Goal: Task Accomplishment & Management: Manage account settings

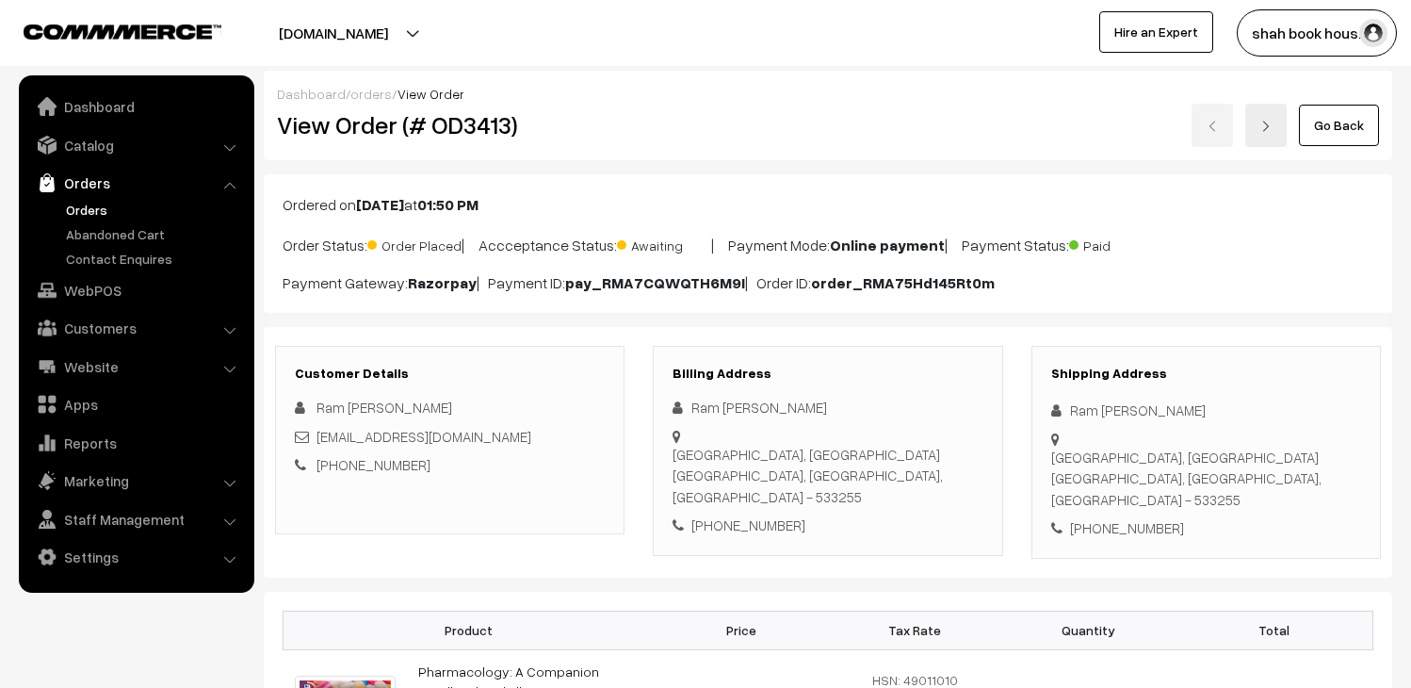
scroll to position [314, 0]
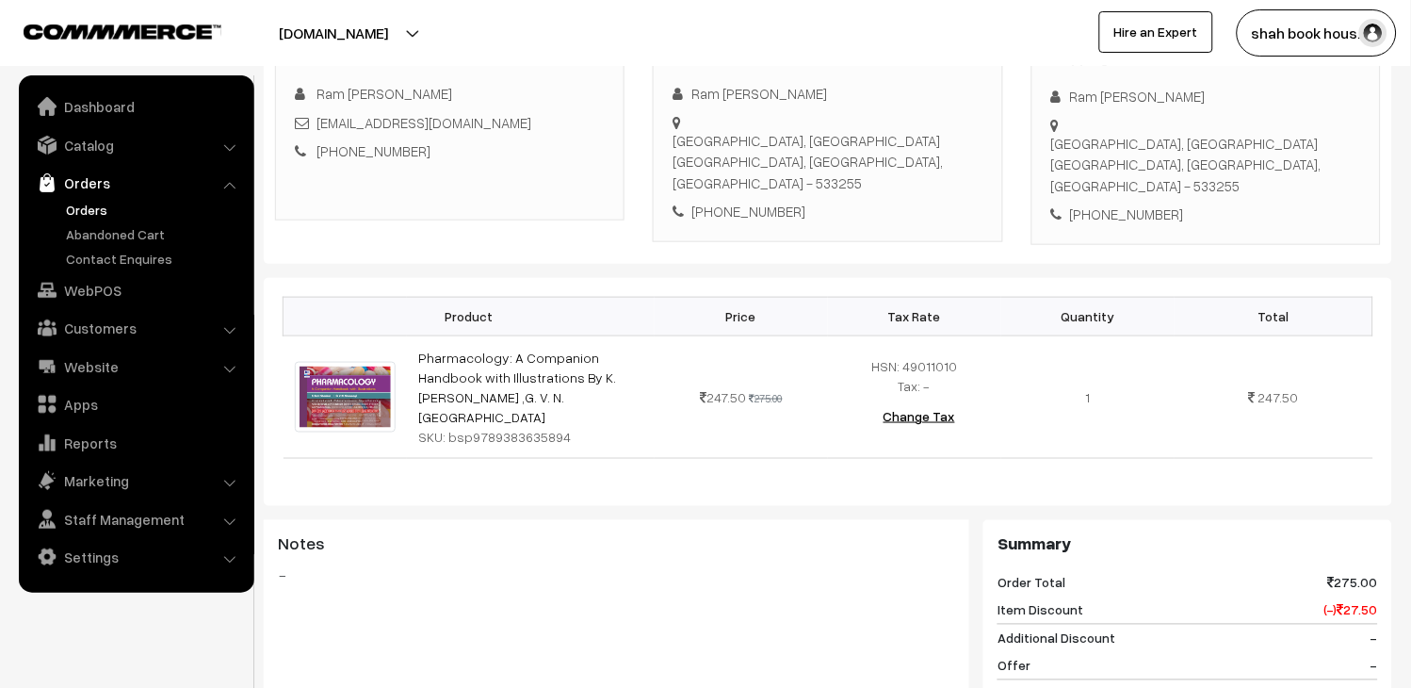
click at [101, 204] on link "Orders" at bounding box center [154, 210] width 187 height 20
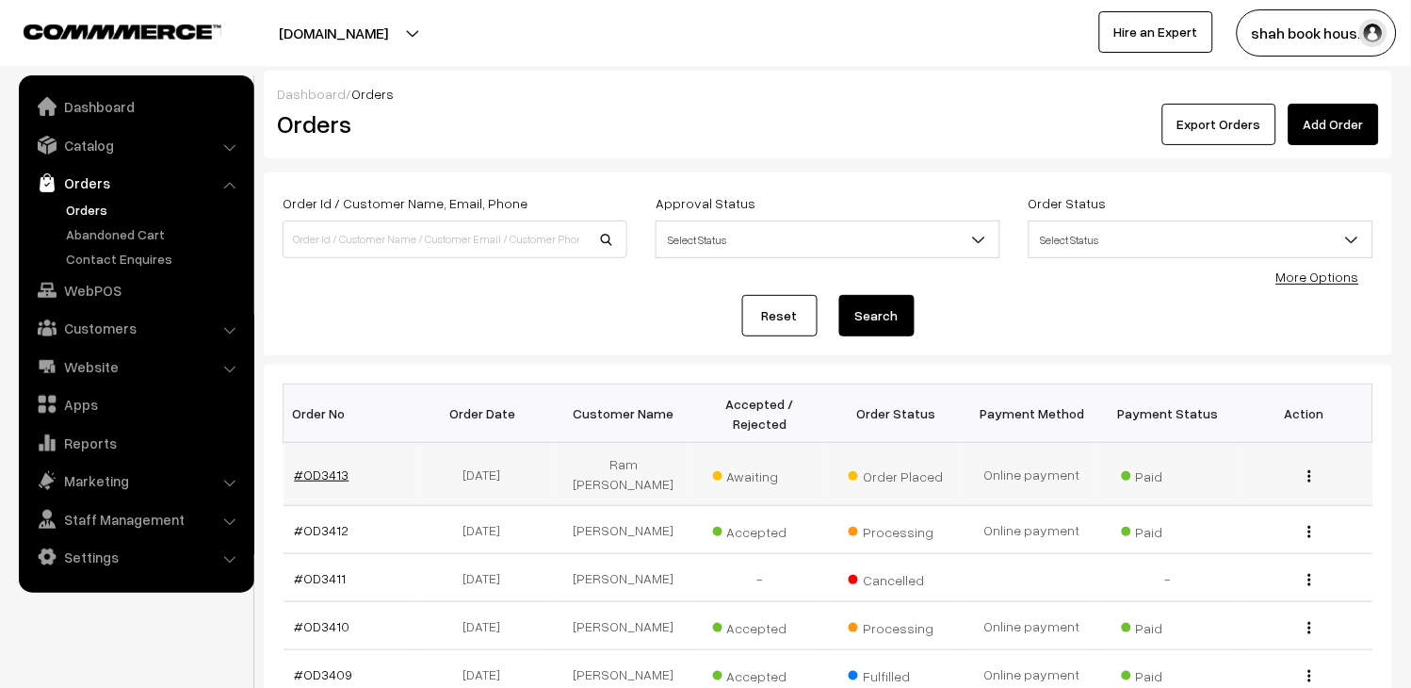
click at [332, 466] on link "#OD3413" at bounding box center [322, 474] width 55 height 16
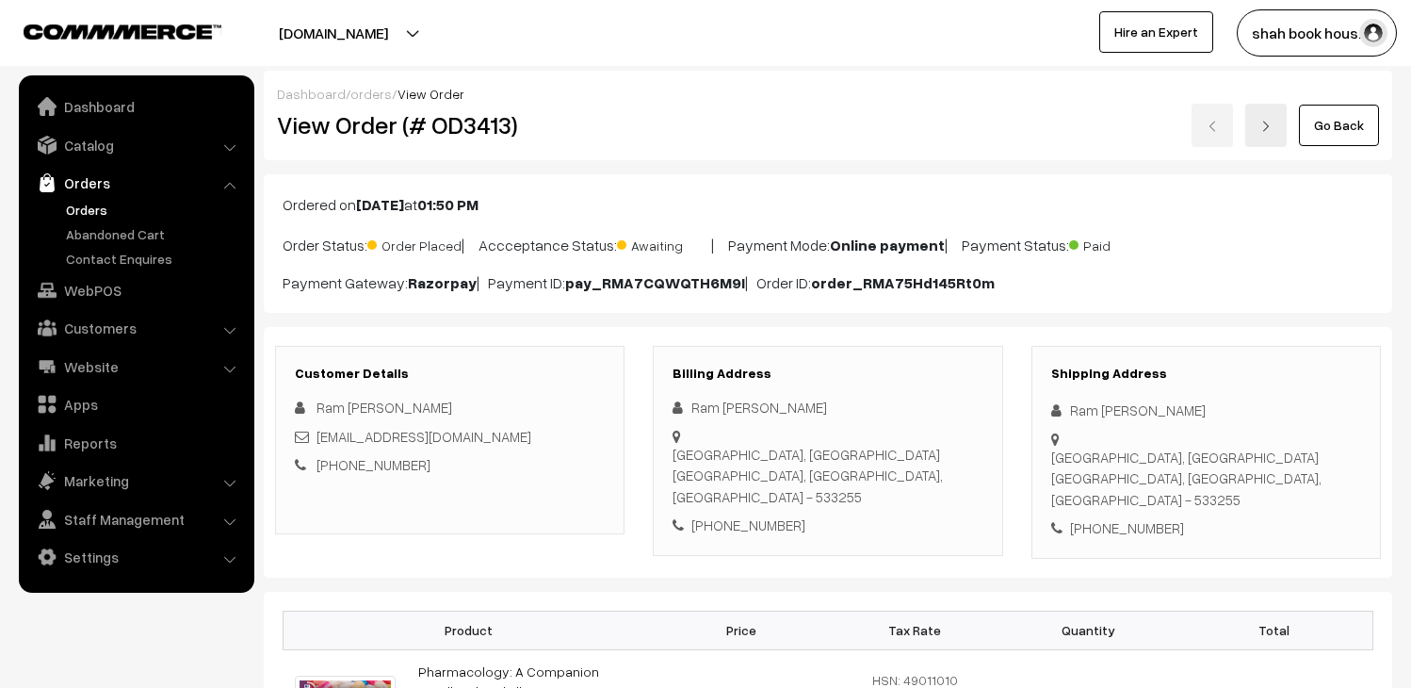
scroll to position [314, 0]
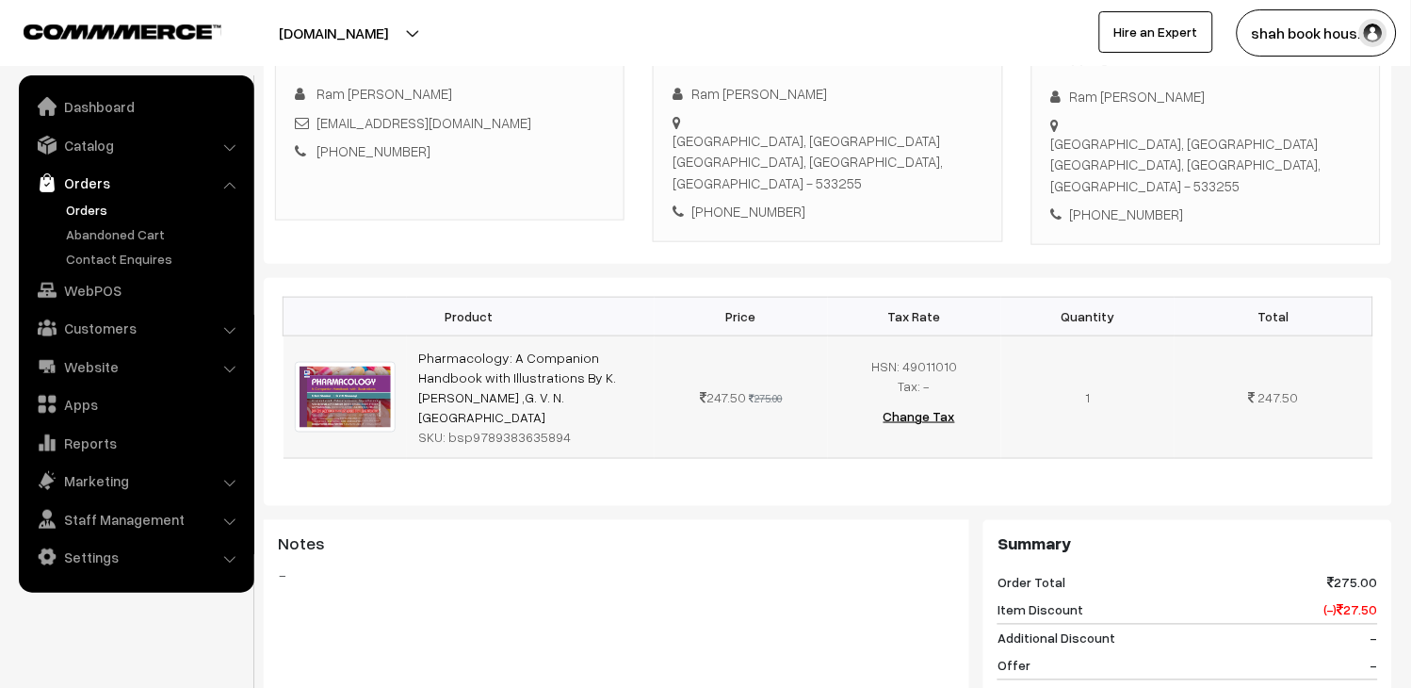
click at [540, 427] on div "SKU: bsp9789383635894" at bounding box center [530, 437] width 225 height 20
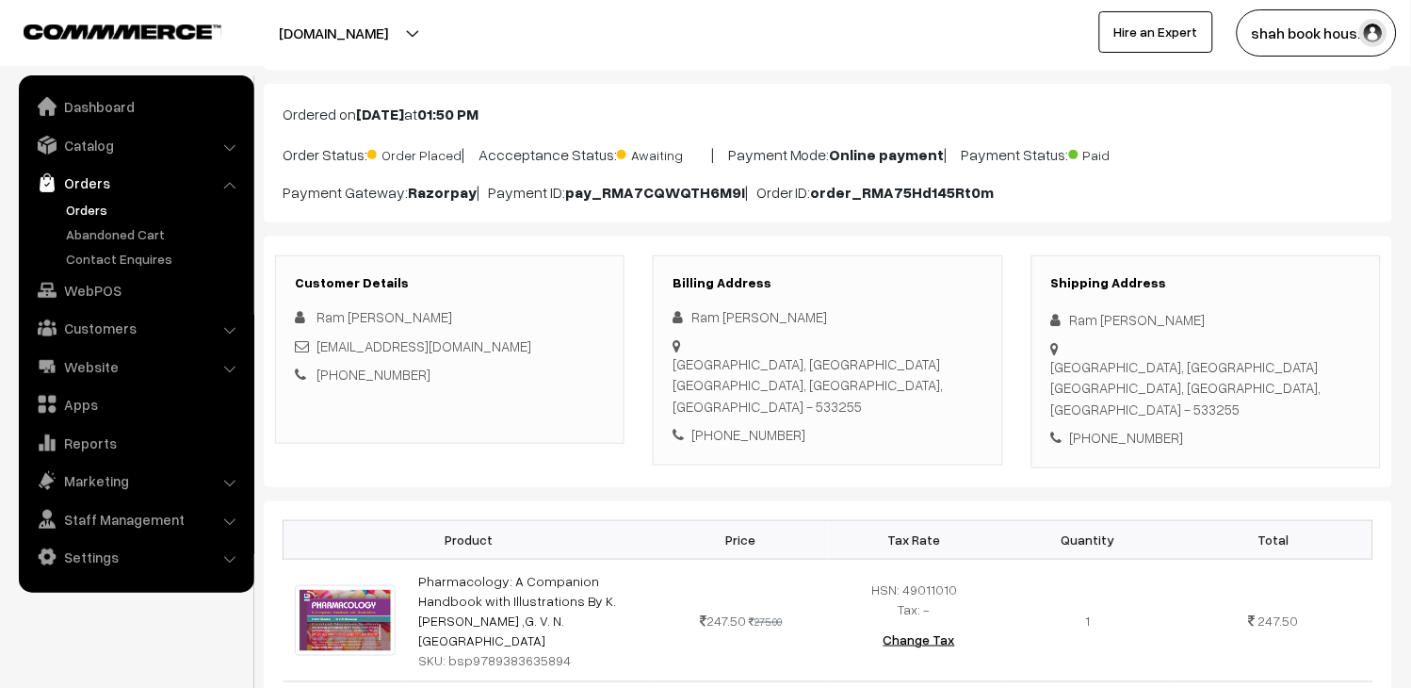
scroll to position [0, 0]
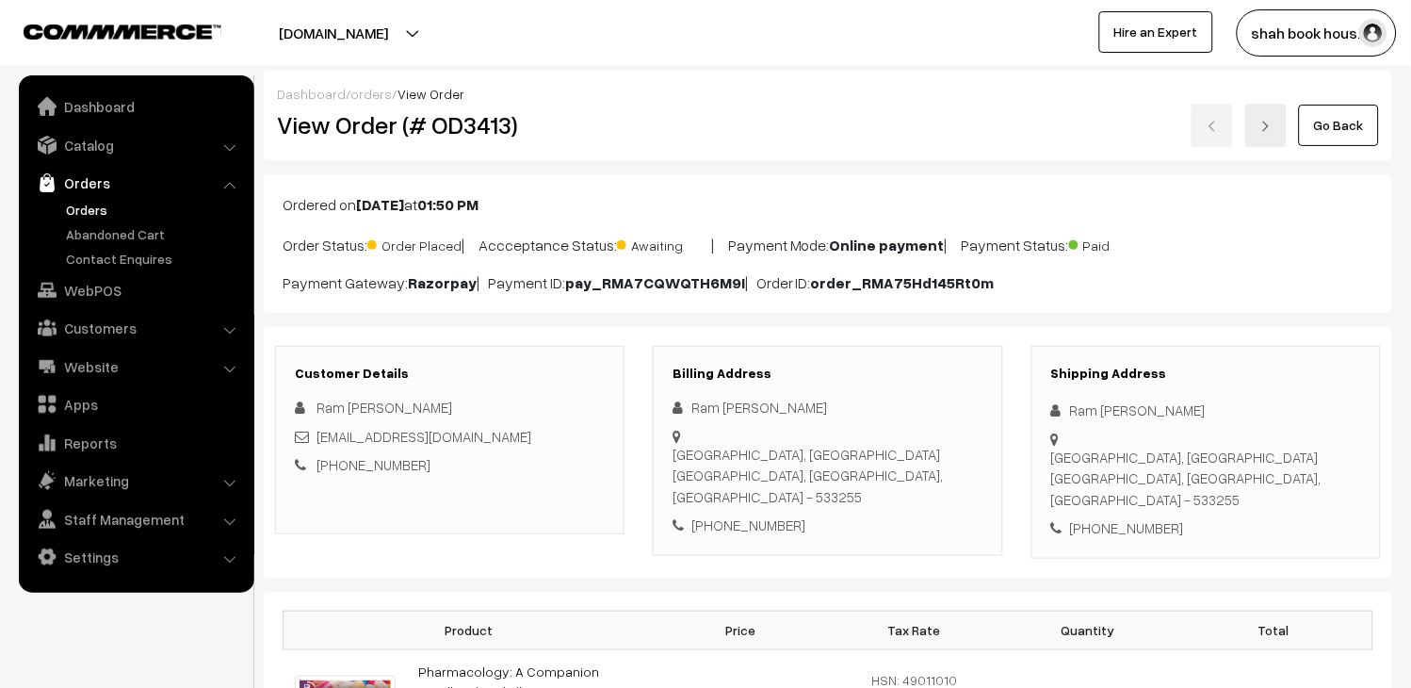
click at [89, 207] on link "Orders" at bounding box center [154, 210] width 187 height 20
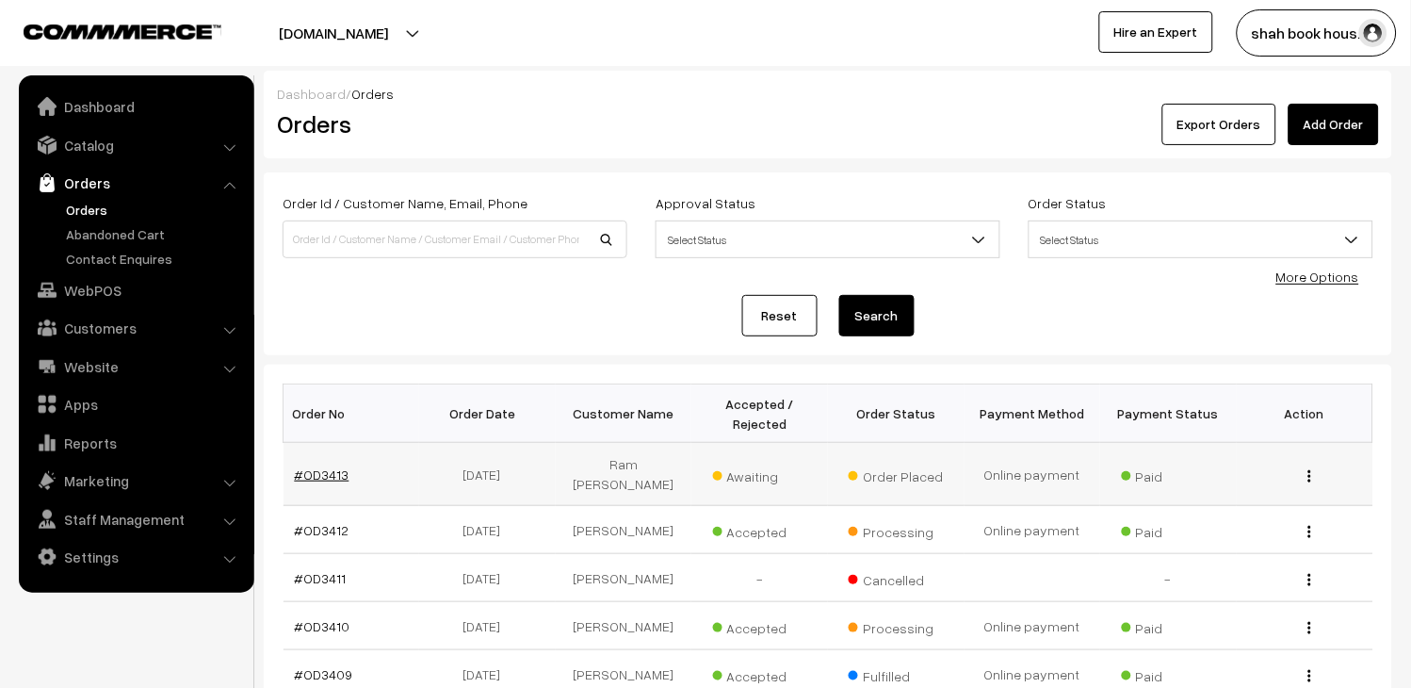
click at [302, 466] on link "#OD3413" at bounding box center [322, 474] width 55 height 16
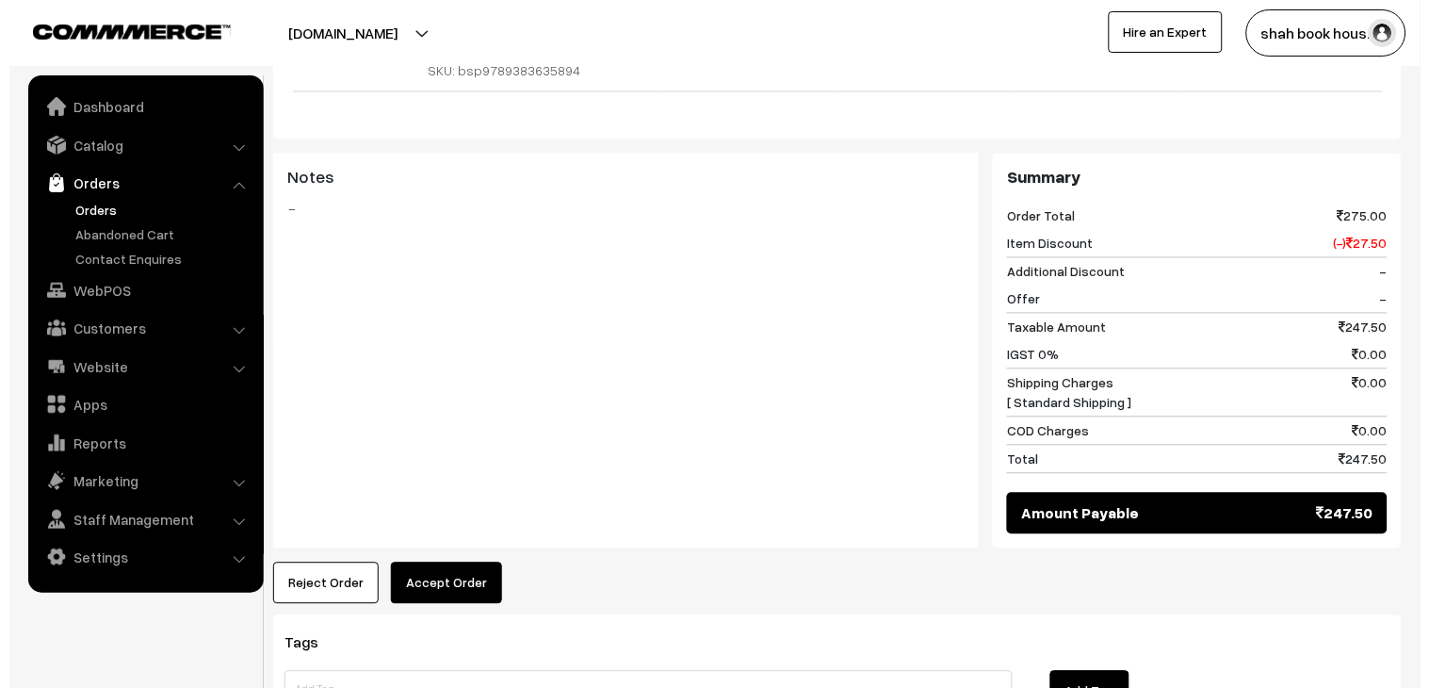
scroll to position [826, 0]
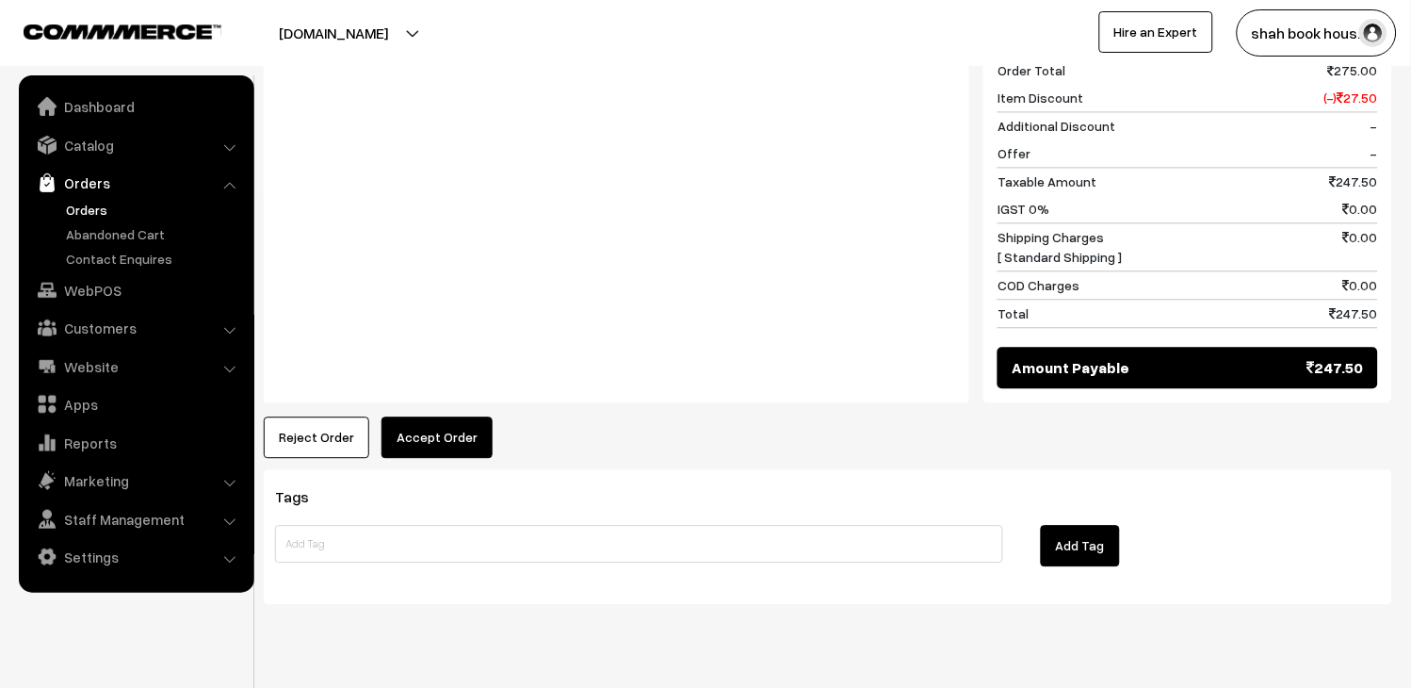
click at [424, 416] on button "Accept Order" at bounding box center [437, 436] width 111 height 41
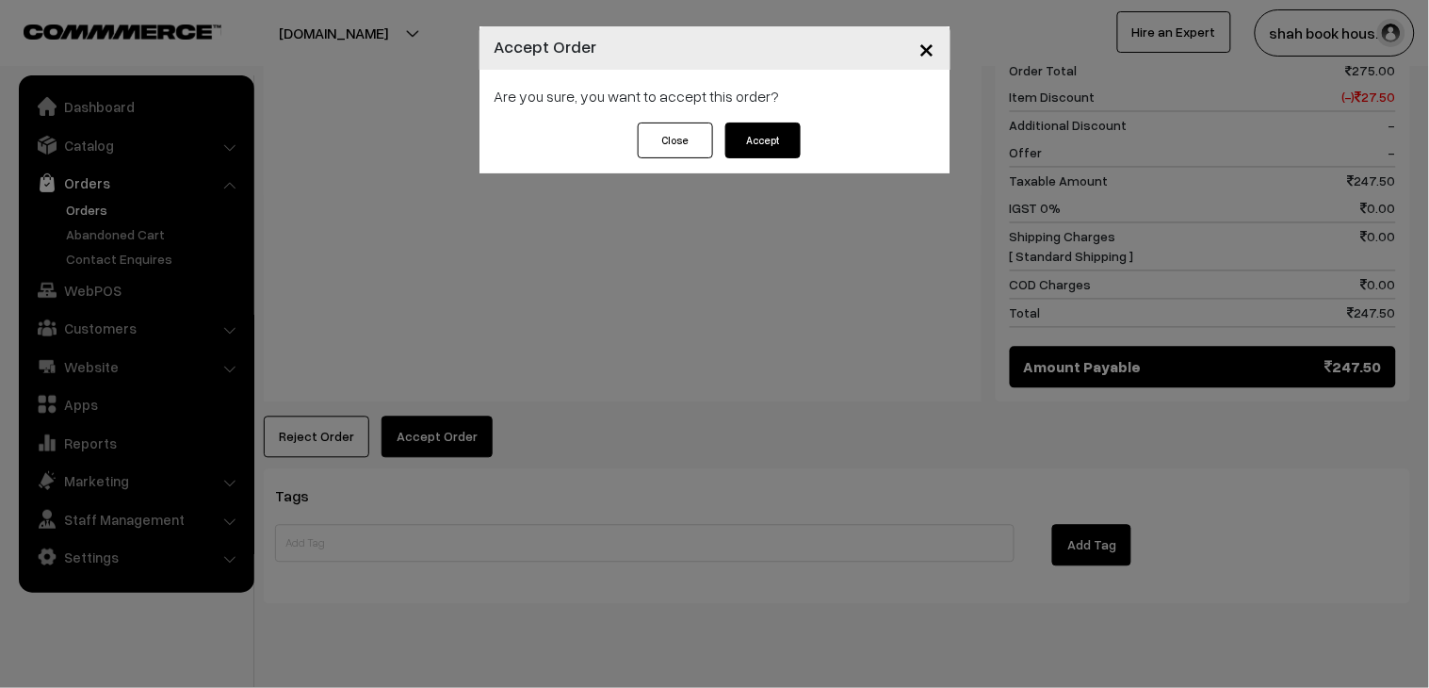
click at [759, 139] on button "Accept" at bounding box center [763, 140] width 75 height 36
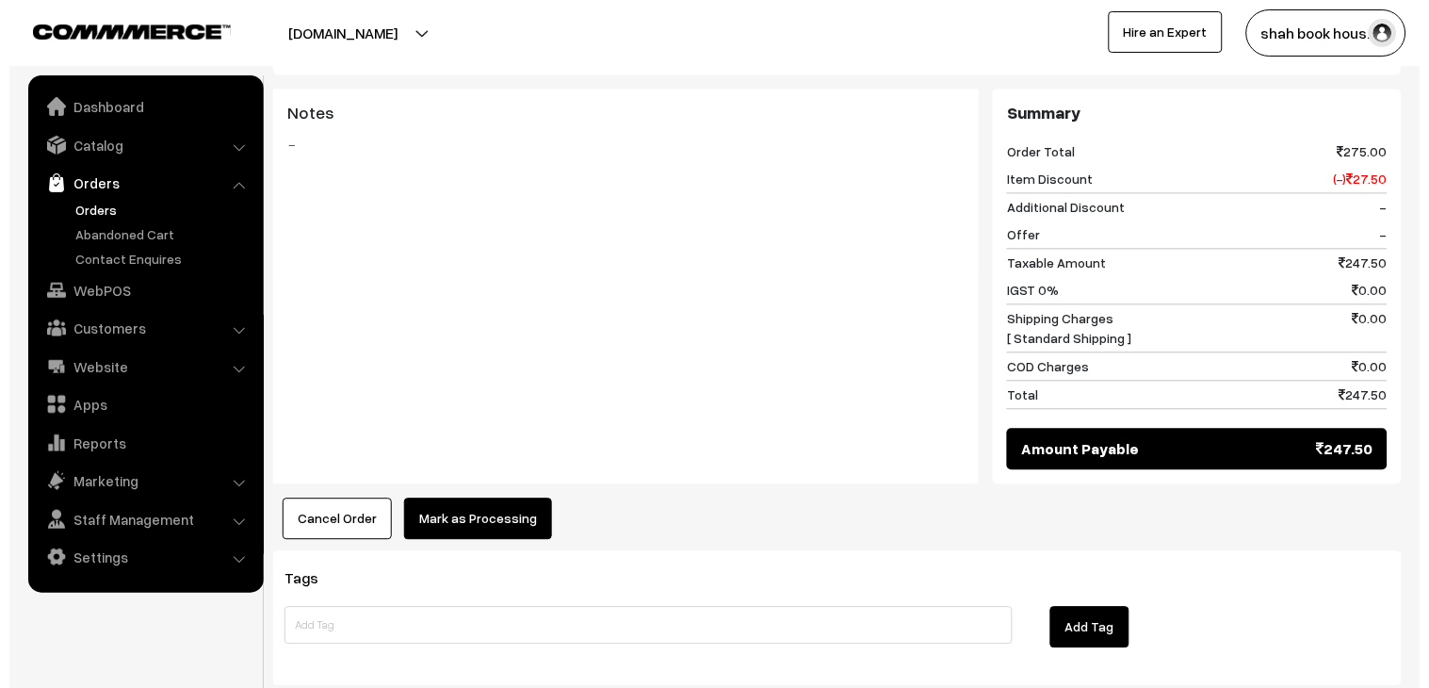
scroll to position [1032, 0]
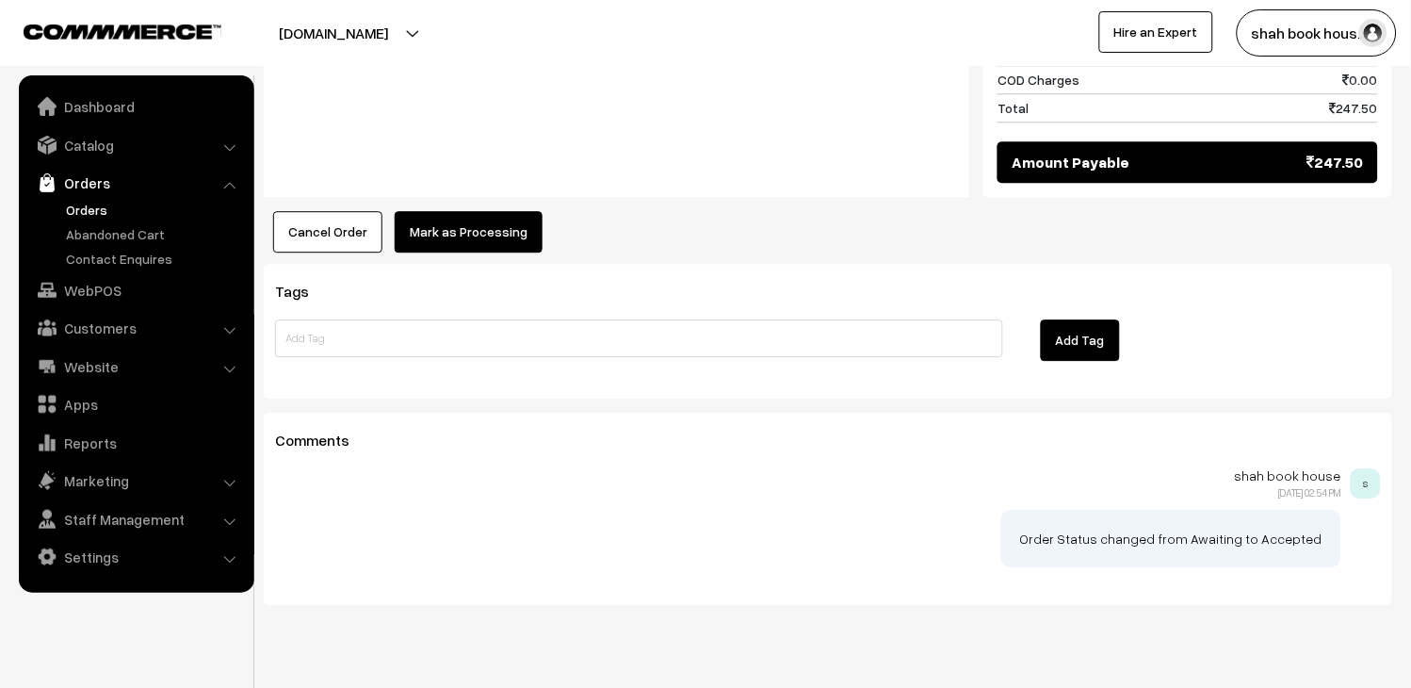
click at [481, 213] on button "Mark as Processing" at bounding box center [469, 231] width 148 height 41
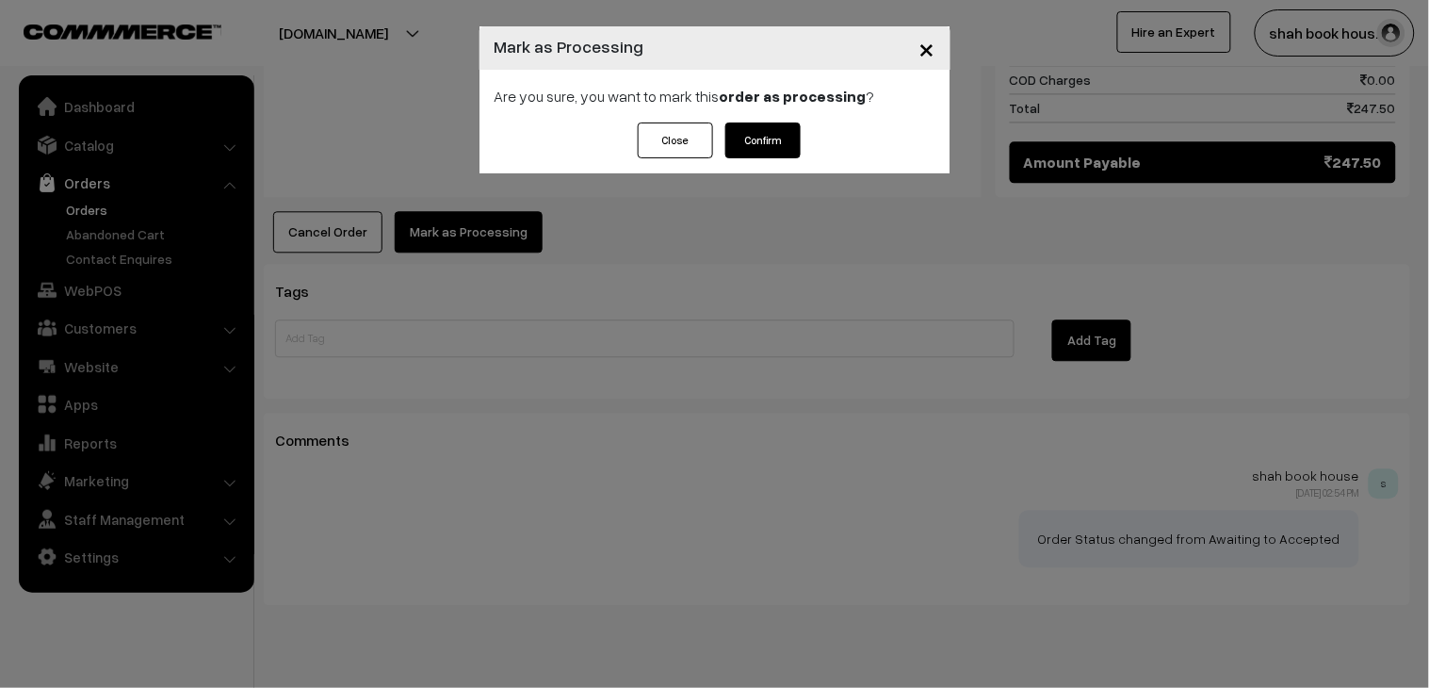
click at [764, 134] on button "Confirm" at bounding box center [763, 140] width 75 height 36
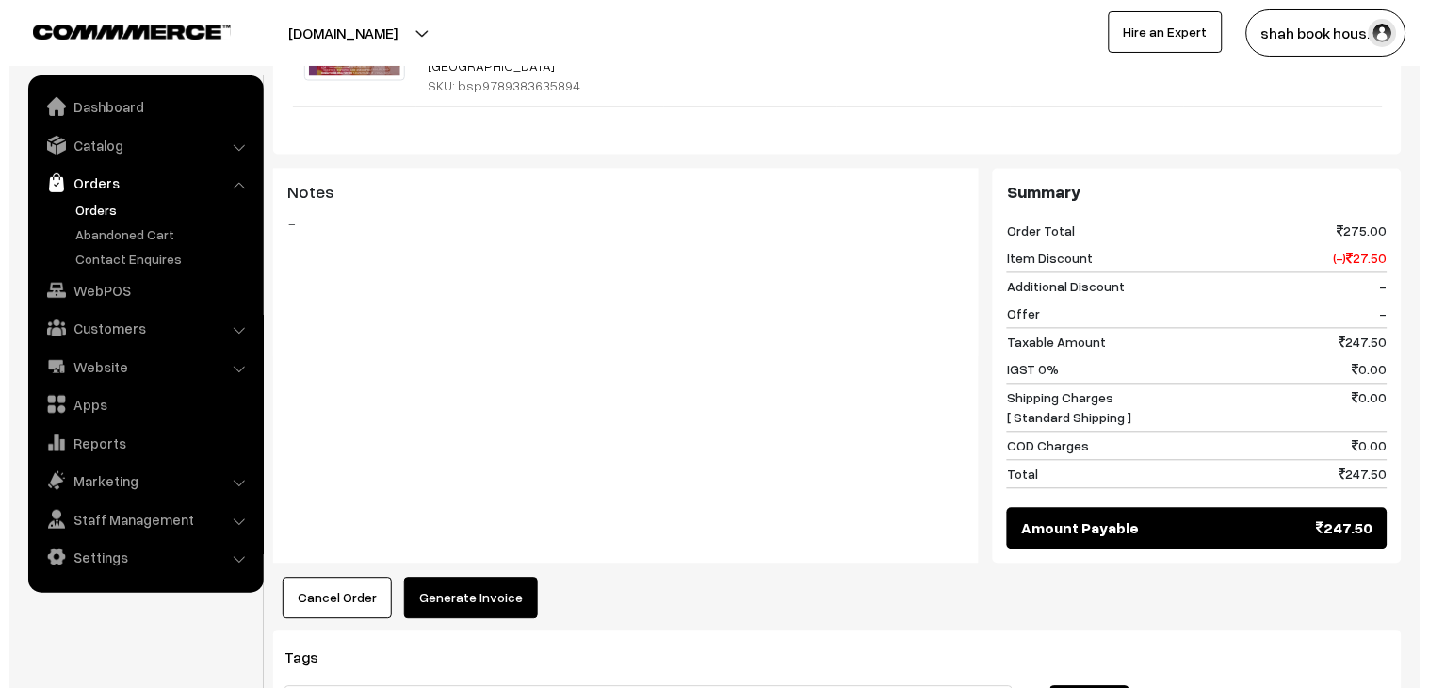
scroll to position [732, 0]
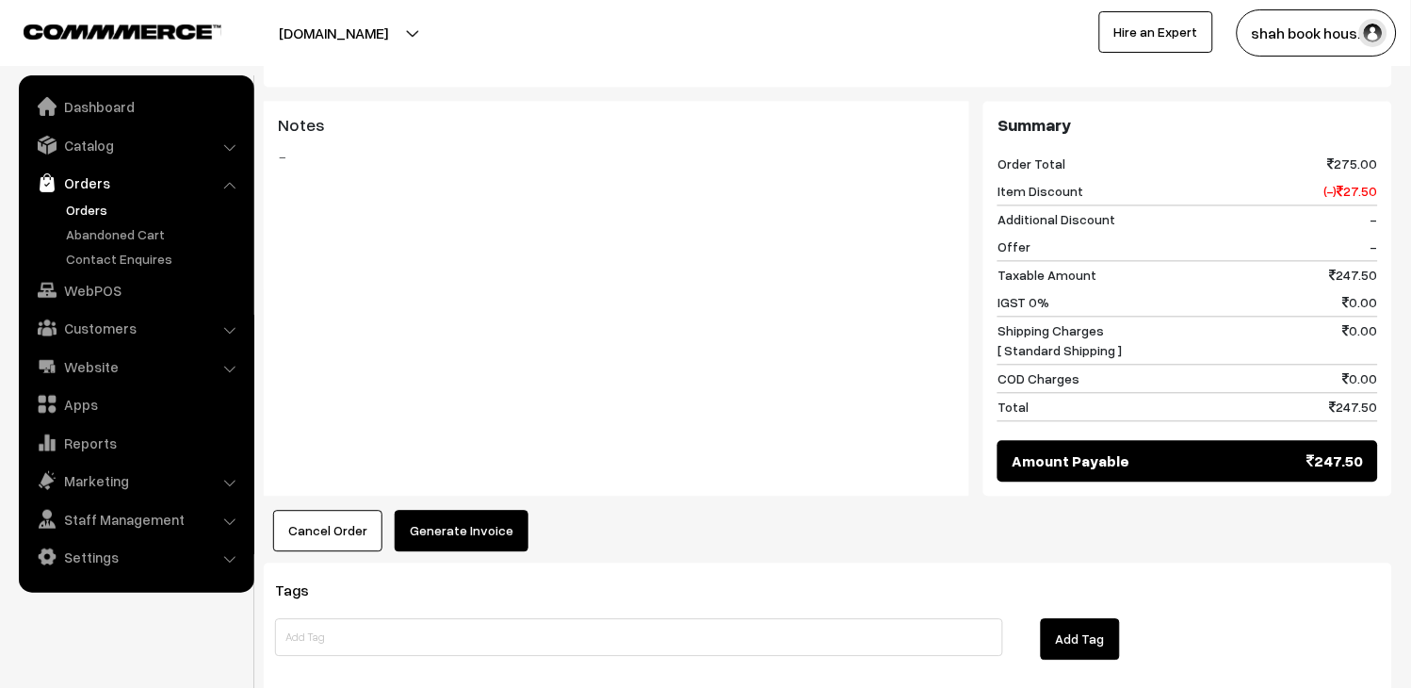
click at [465, 511] on button "Generate Invoice" at bounding box center [462, 531] width 134 height 41
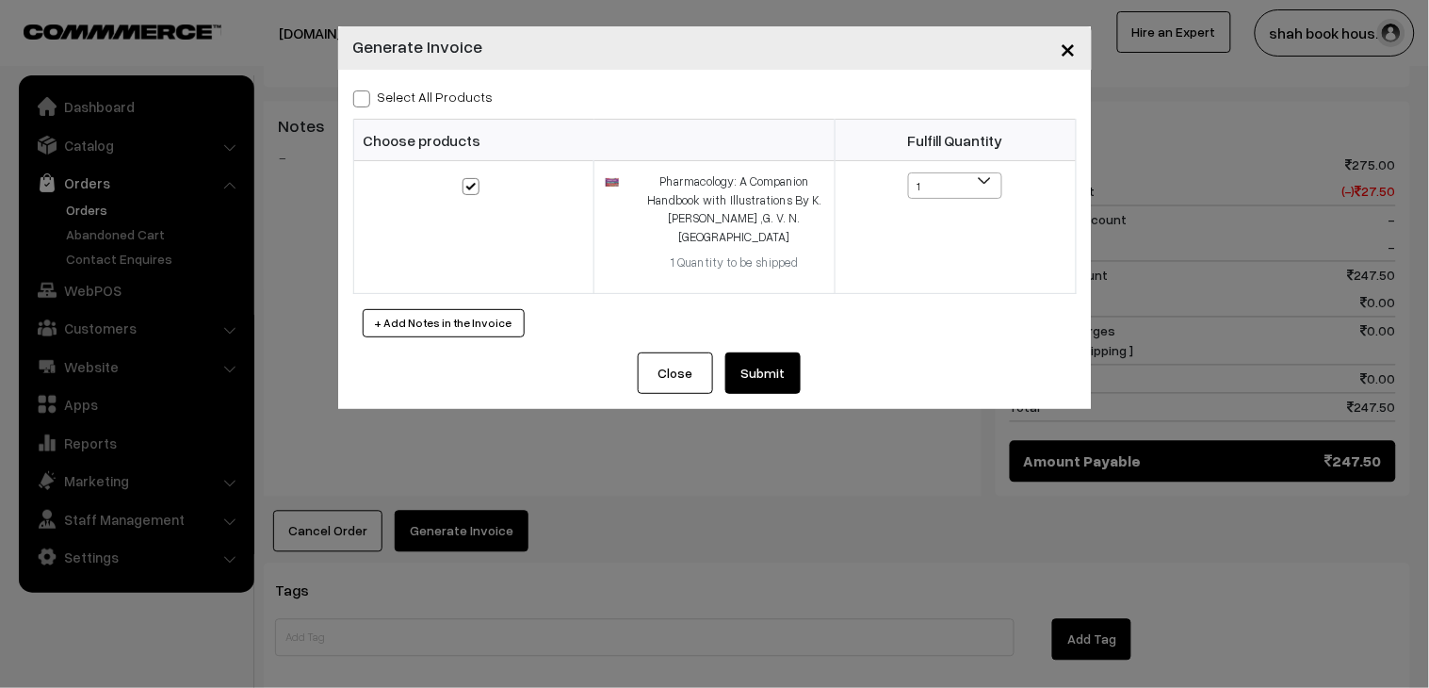
click at [761, 359] on button "Submit" at bounding box center [763, 372] width 75 height 41
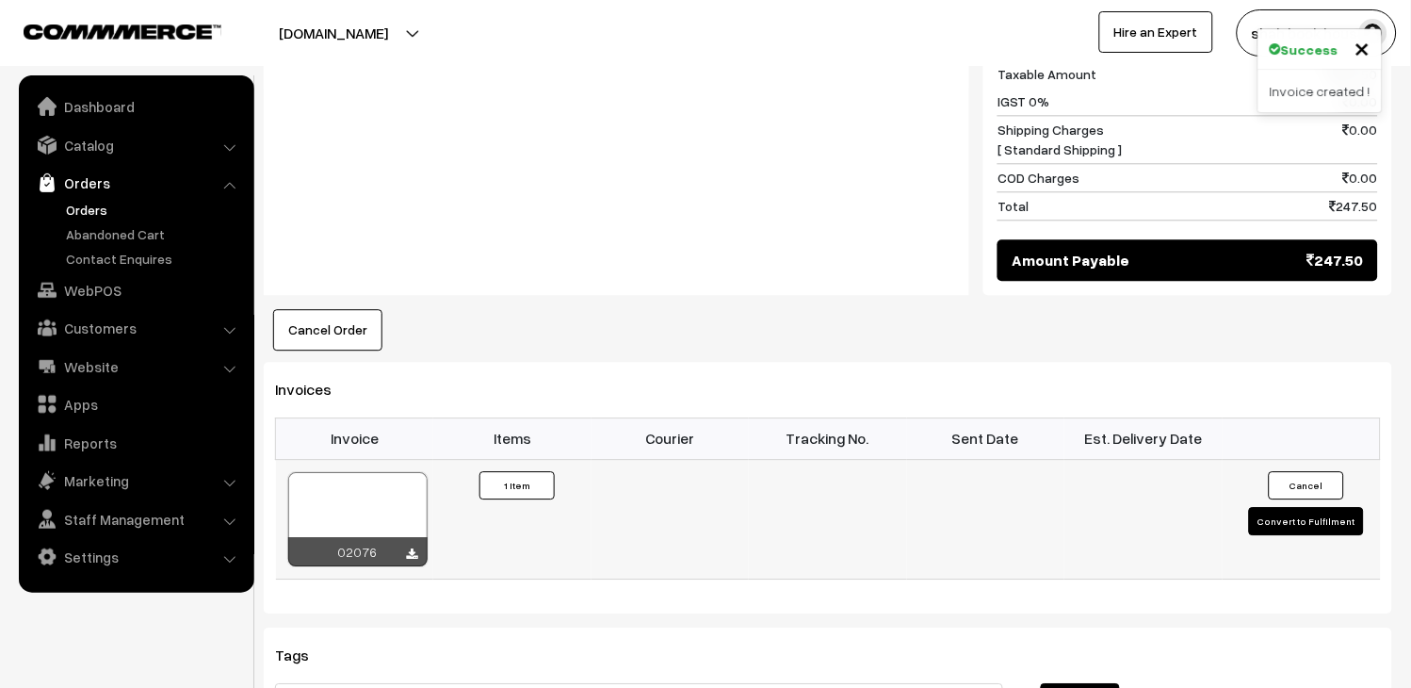
scroll to position [942, 0]
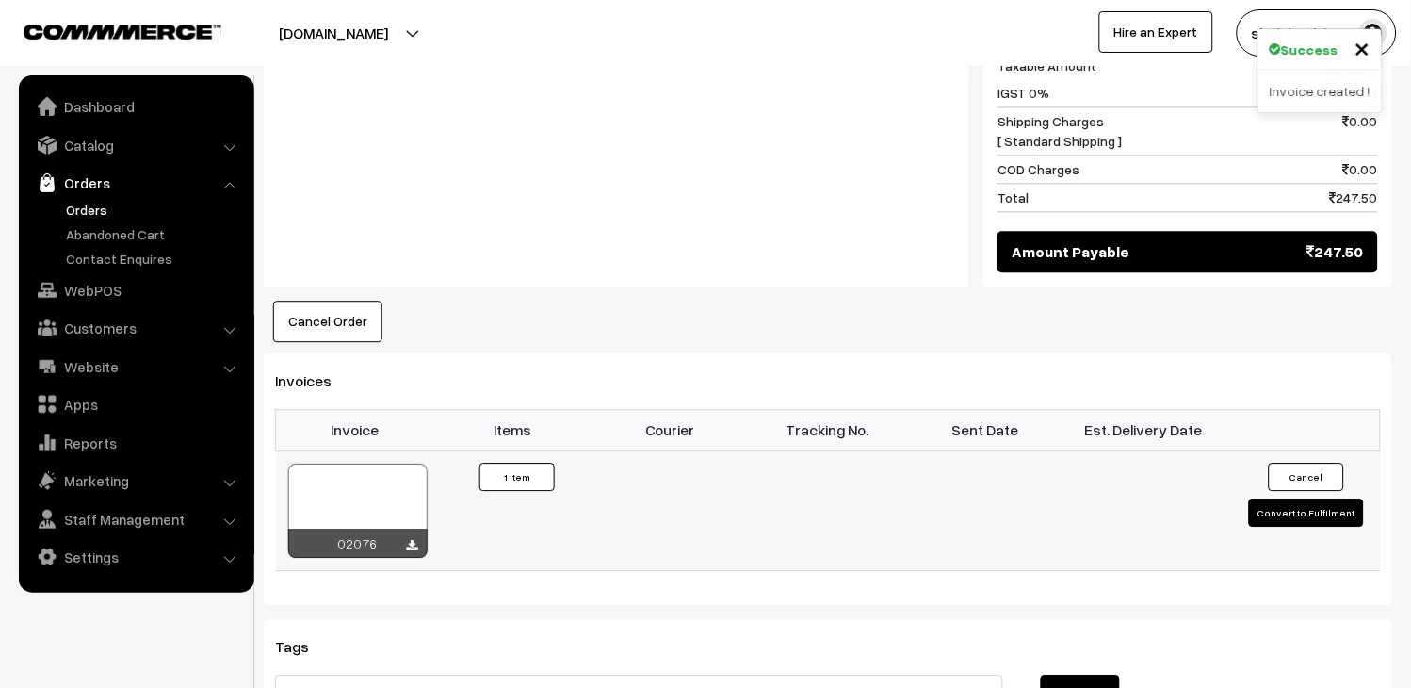
click at [387, 464] on div at bounding box center [357, 511] width 139 height 94
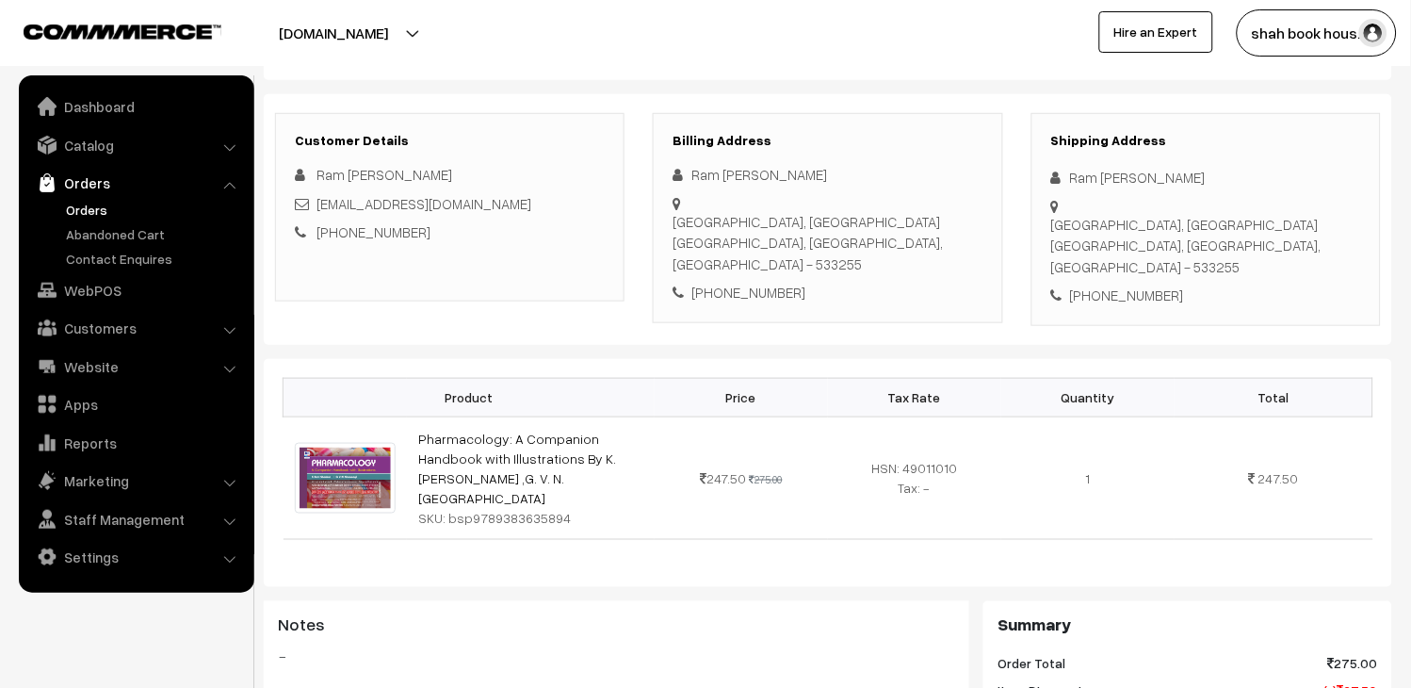
scroll to position [209, 0]
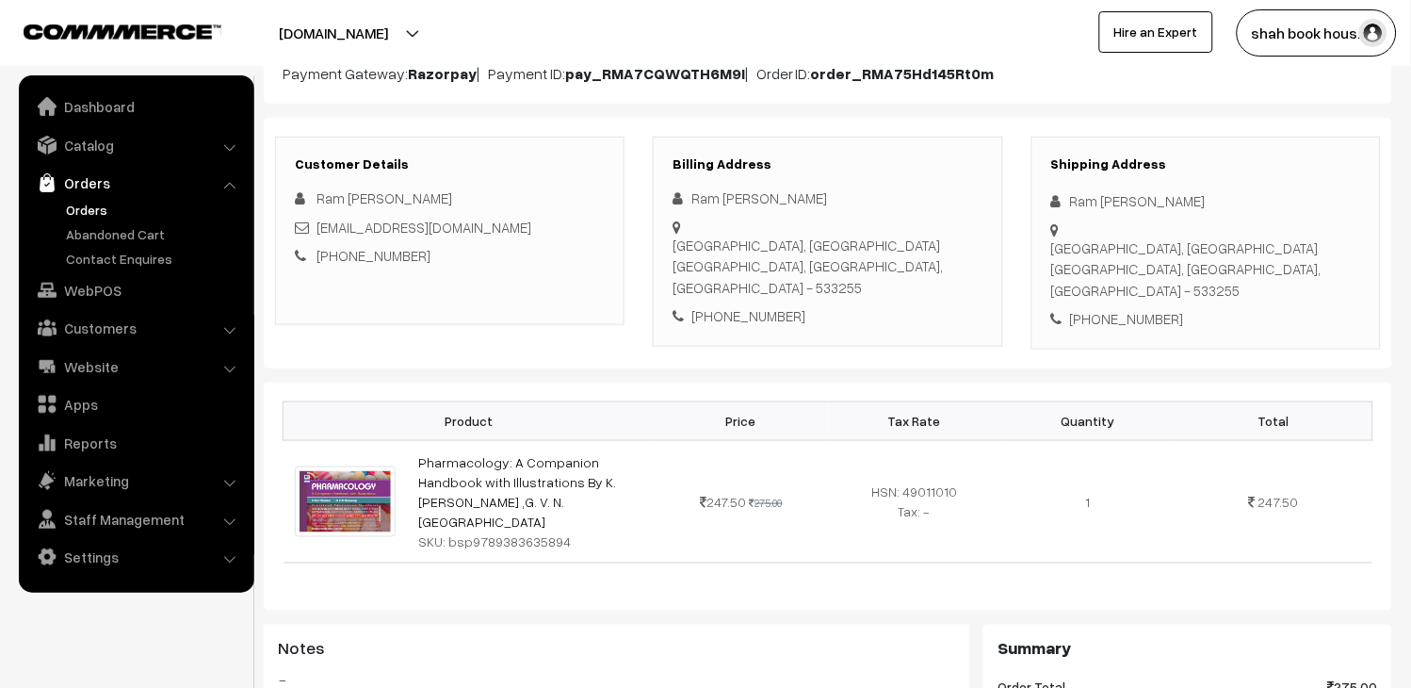
click at [88, 211] on link "Orders" at bounding box center [154, 210] width 187 height 20
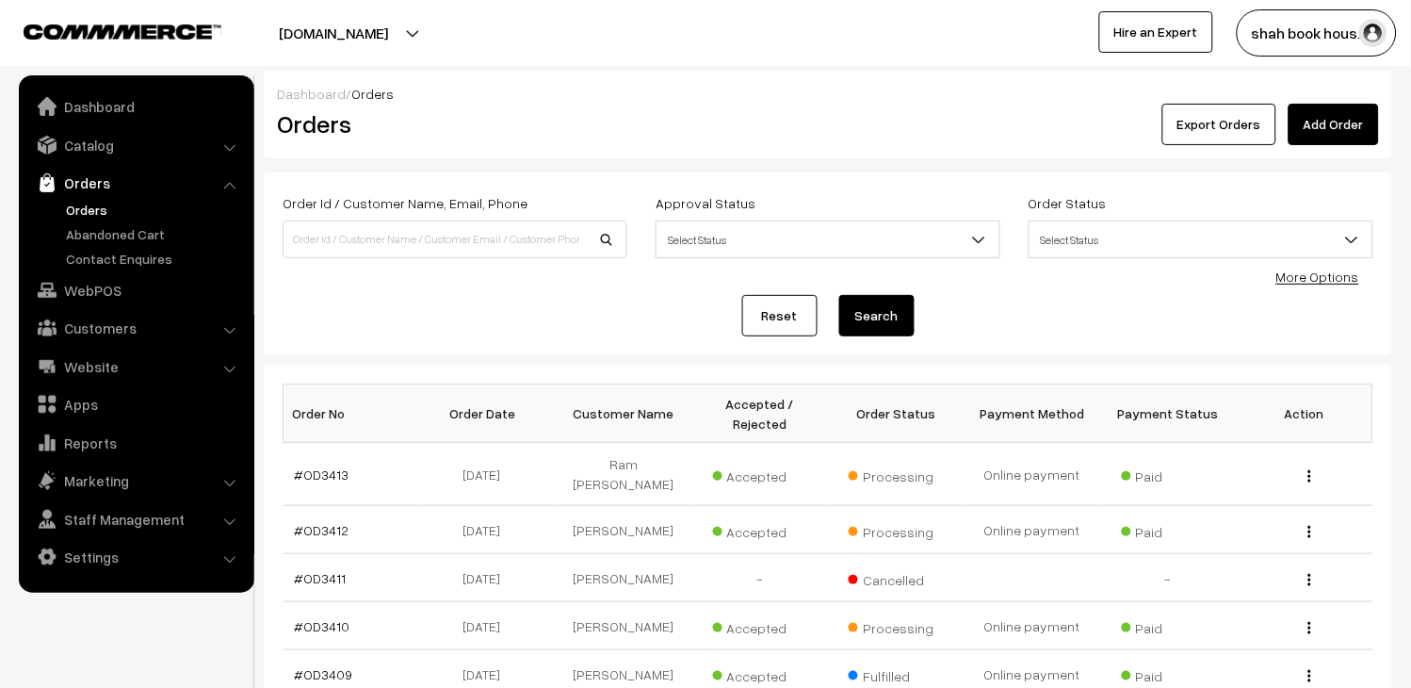
click at [88, 211] on link "Orders" at bounding box center [154, 210] width 187 height 20
click at [81, 209] on link "Orders" at bounding box center [154, 210] width 187 height 20
